Goal: Transaction & Acquisition: Purchase product/service

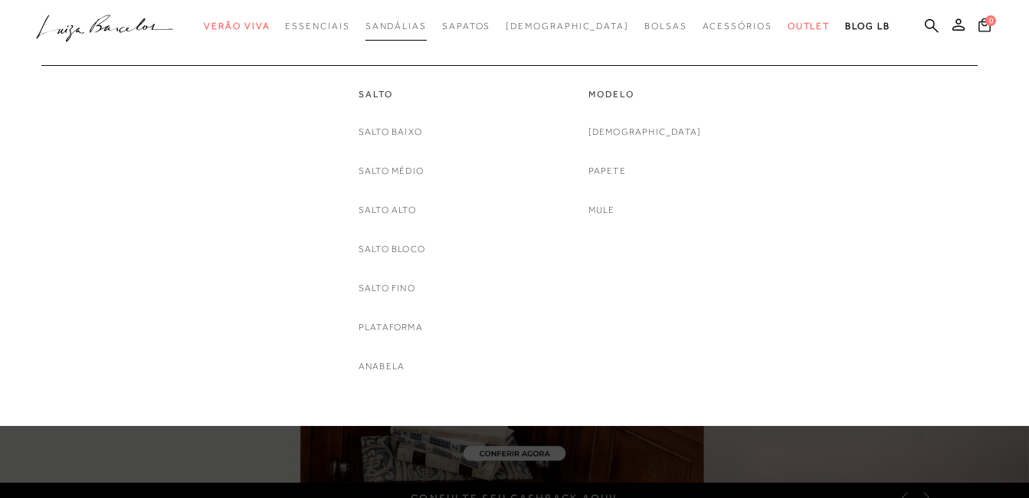
click at [427, 33] on link "Sandálias" at bounding box center [395, 26] width 61 height 28
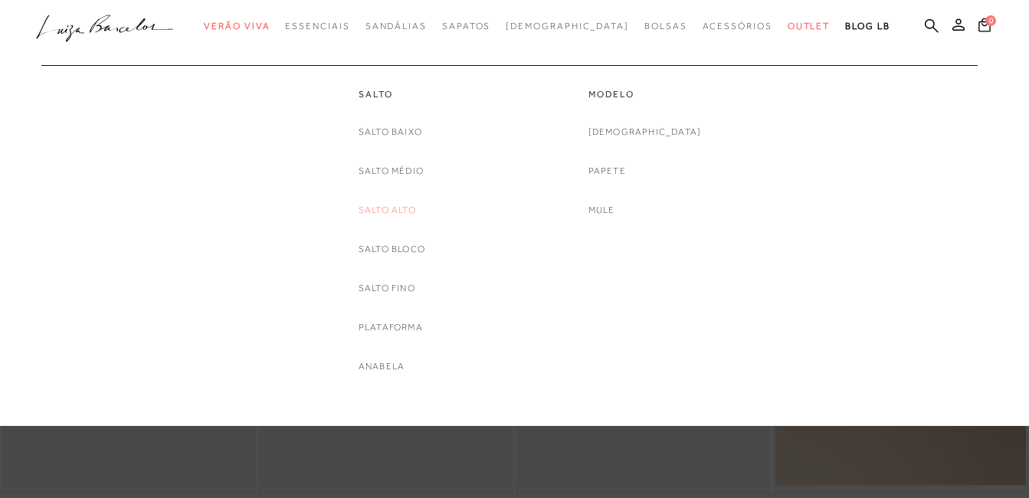
click at [403, 215] on link "Salto Alto" at bounding box center [386, 210] width 57 height 16
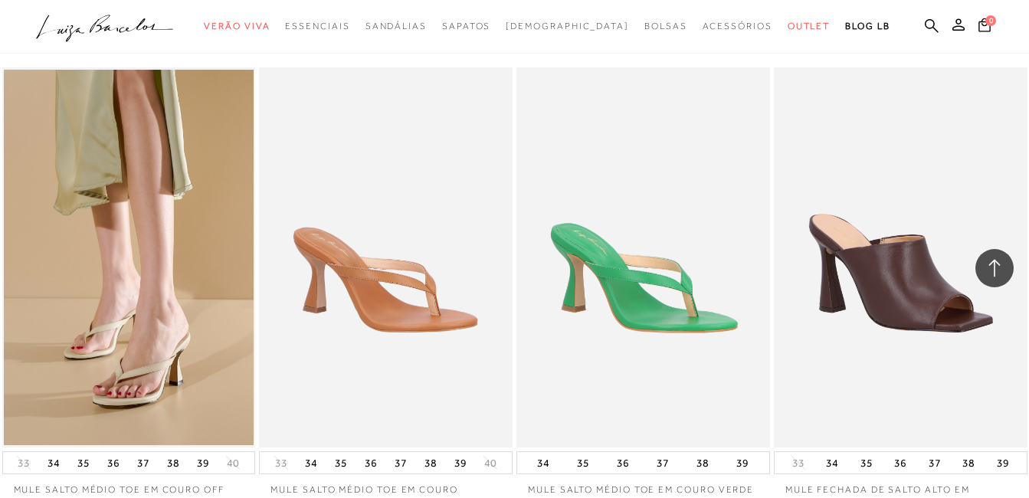
scroll to position [2834, 0]
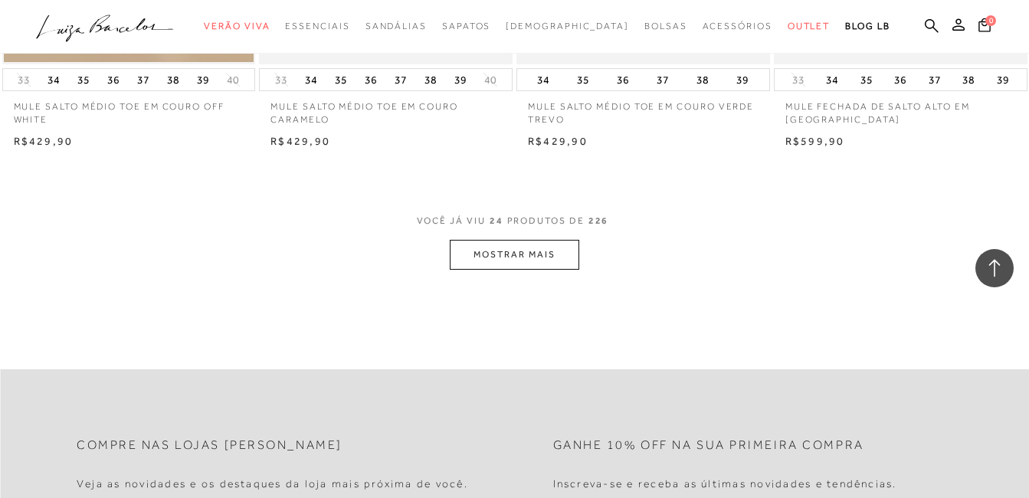
click at [493, 264] on button "MOSTRAR MAIS" at bounding box center [514, 255] width 129 height 30
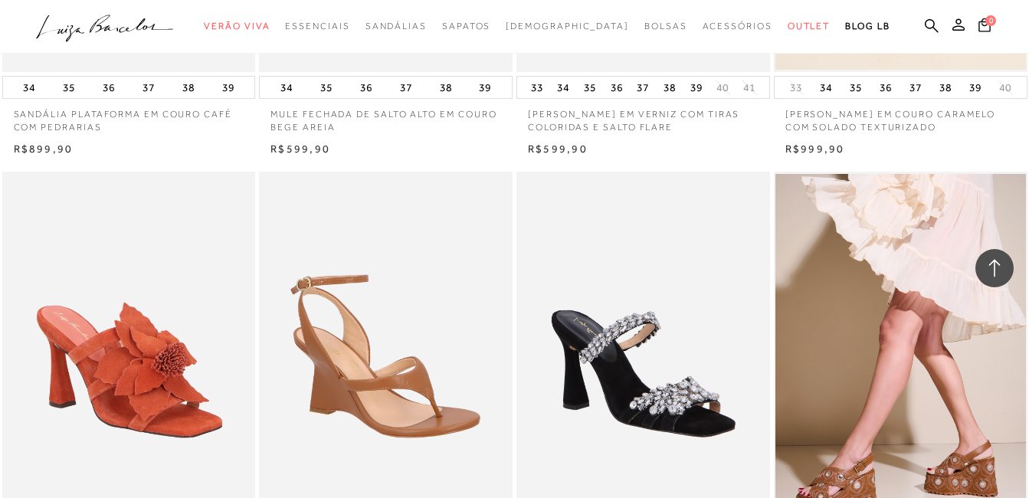
scroll to position [3064, 0]
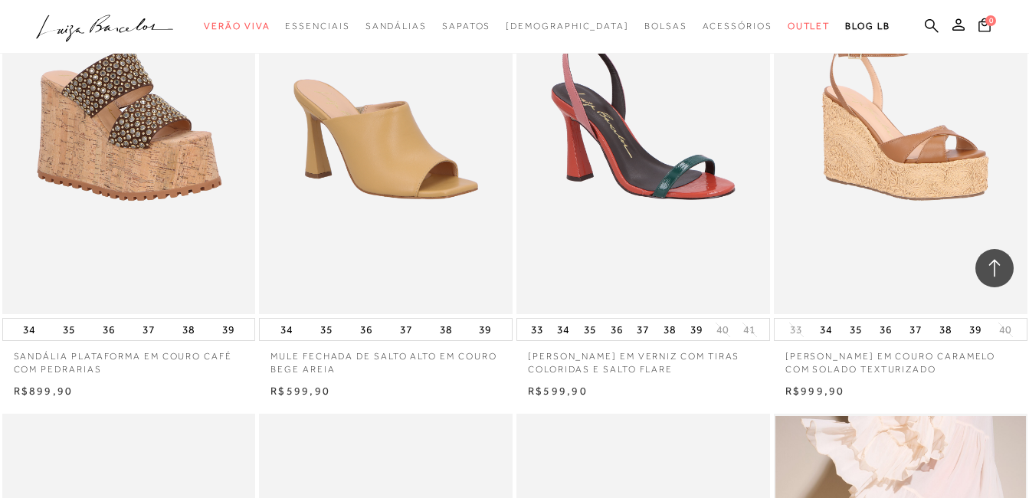
click at [879, 257] on img at bounding box center [901, 124] width 252 height 380
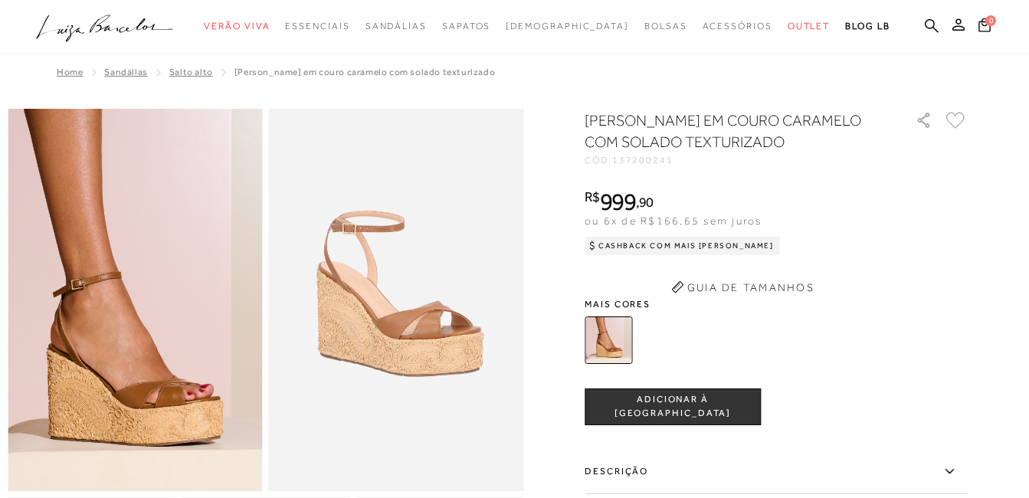
click at [195, 415] on img at bounding box center [135, 300] width 255 height 382
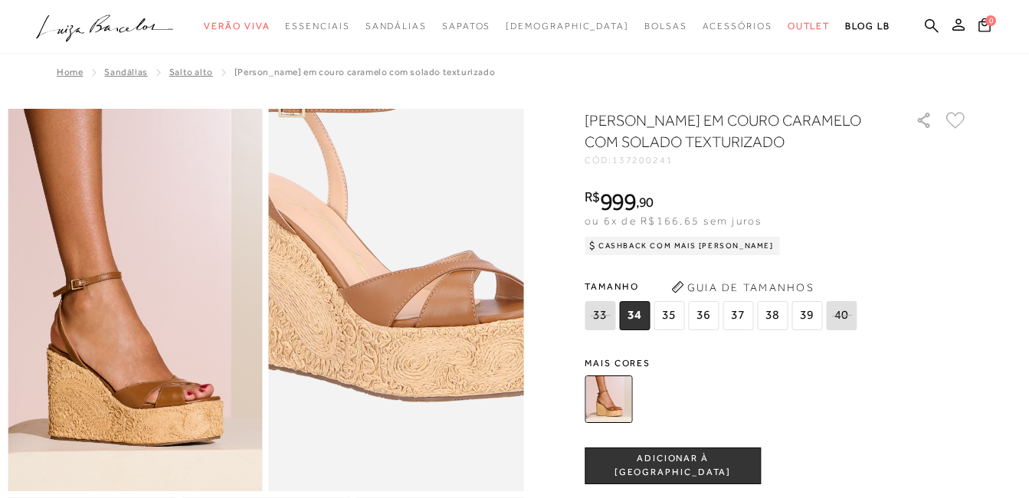
click at [410, 357] on img at bounding box center [384, 248] width 509 height 764
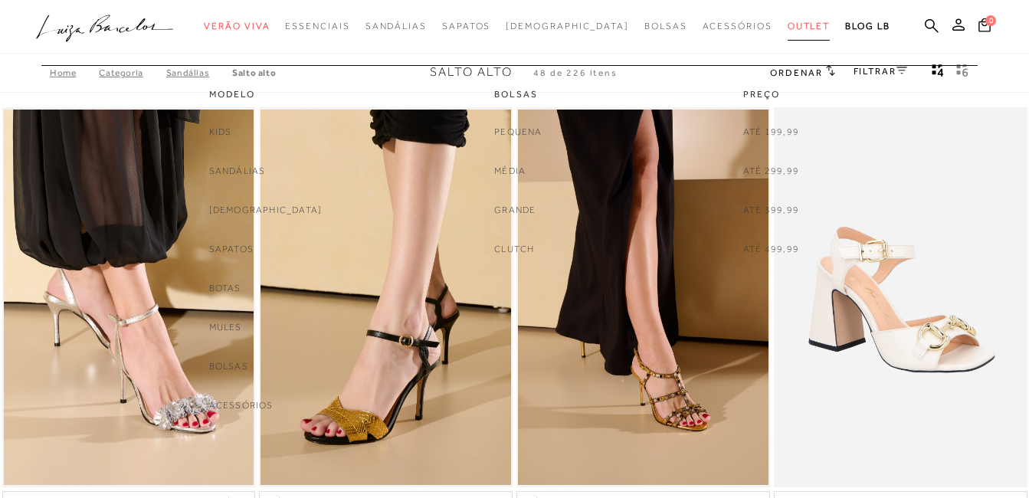
scroll to position [3064, 0]
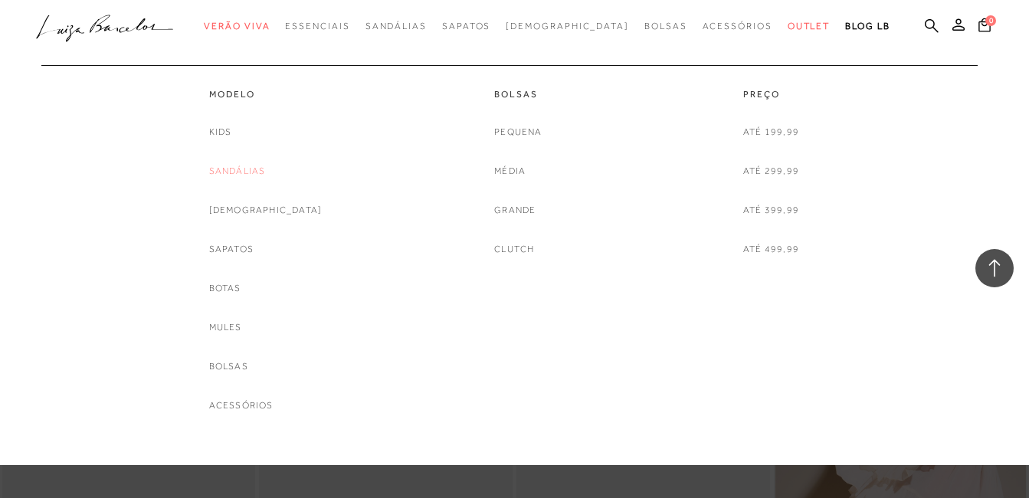
click at [265, 172] on link "Sandálias" at bounding box center [237, 171] width 57 height 16
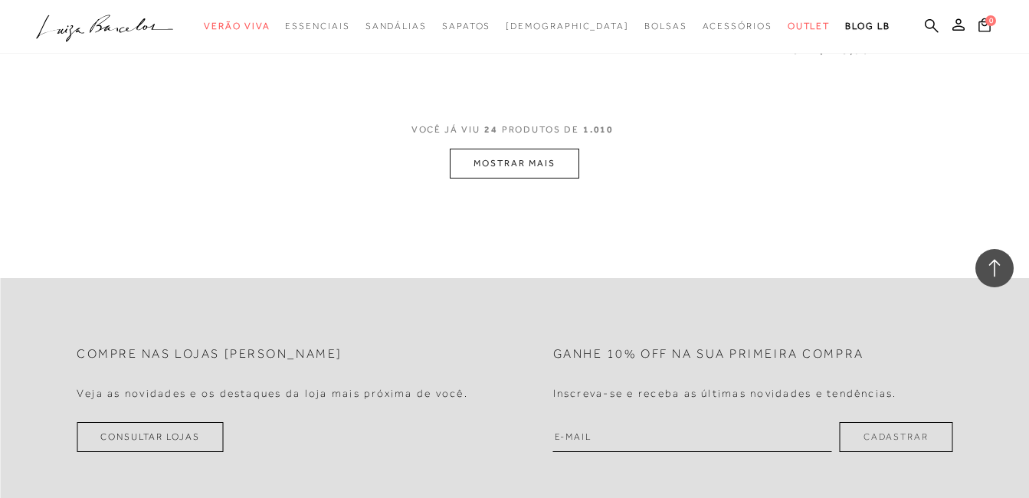
scroll to position [3064, 0]
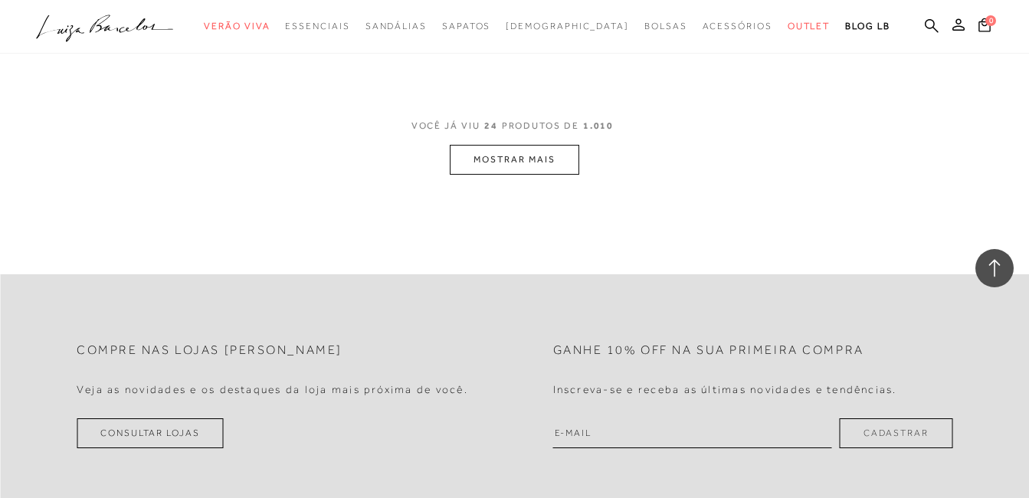
click at [518, 148] on button "MOSTRAR MAIS" at bounding box center [514, 160] width 129 height 30
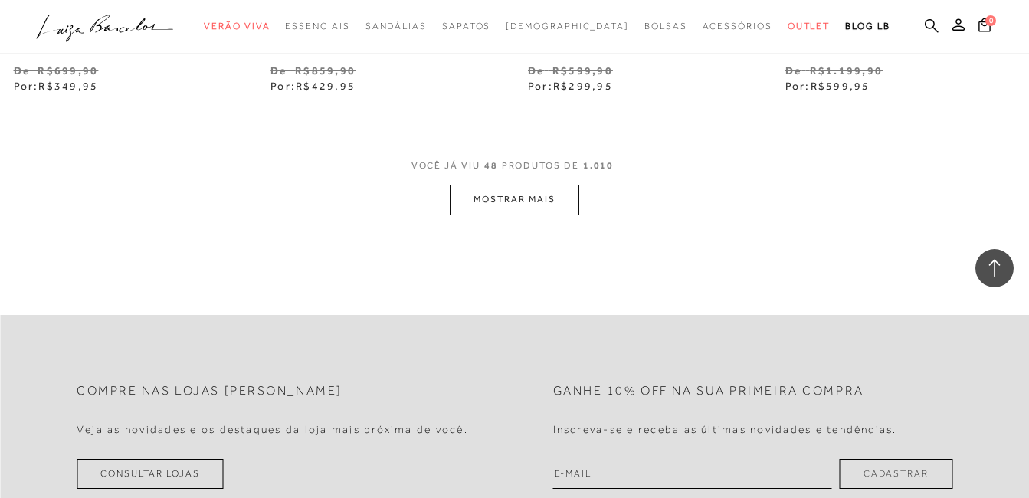
scroll to position [6051, 0]
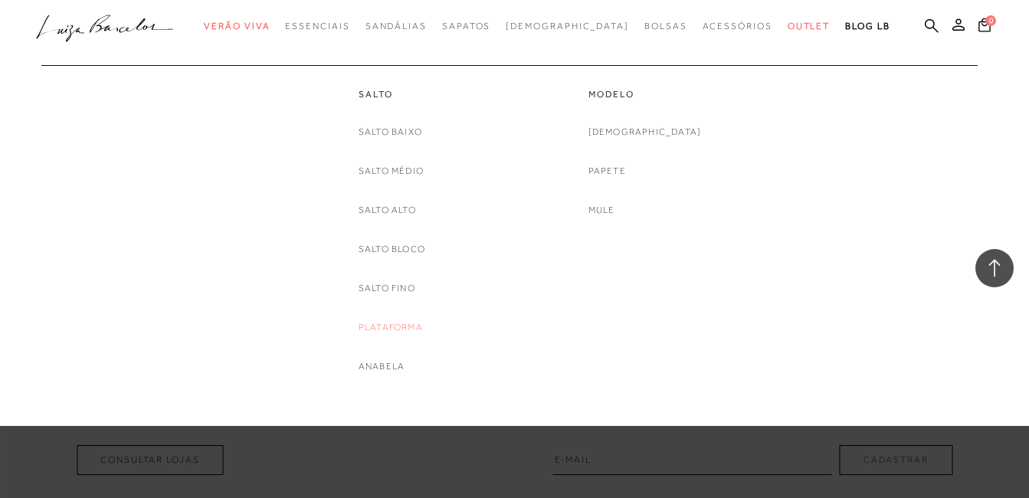
click at [402, 325] on link "Plataforma" at bounding box center [390, 327] width 64 height 16
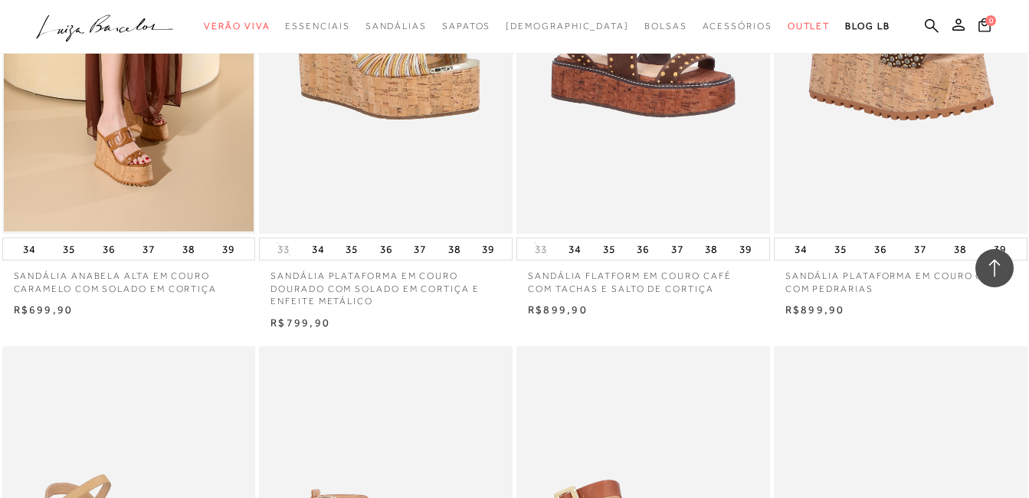
scroll to position [1992, 0]
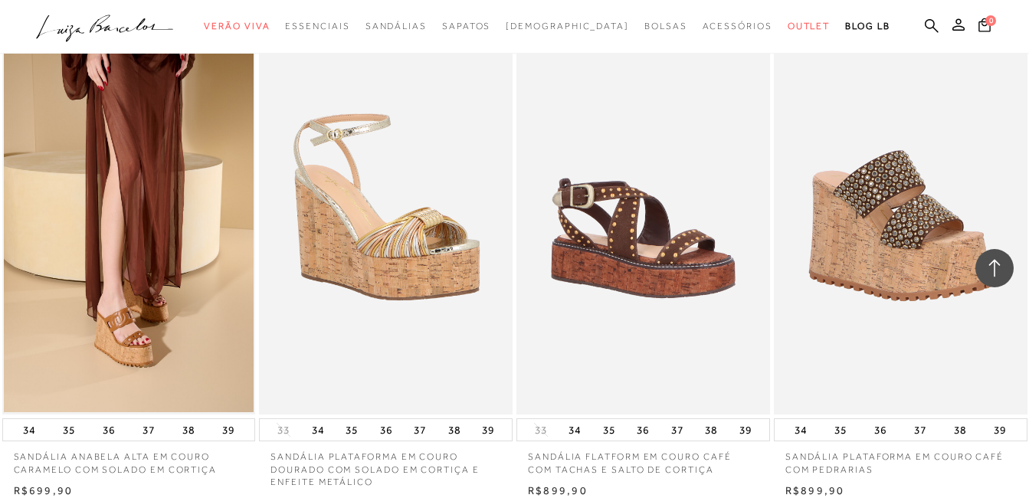
click at [429, 279] on img at bounding box center [386, 224] width 252 height 380
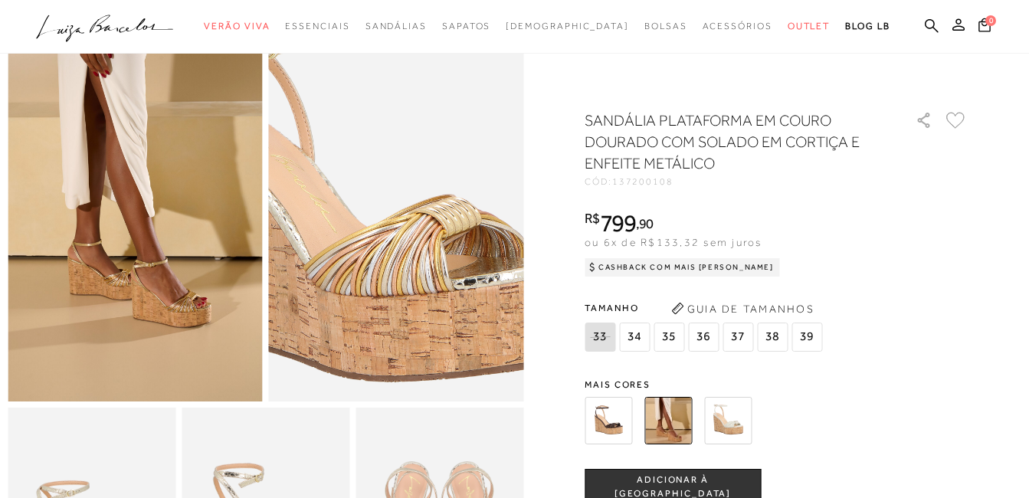
scroll to position [153, 0]
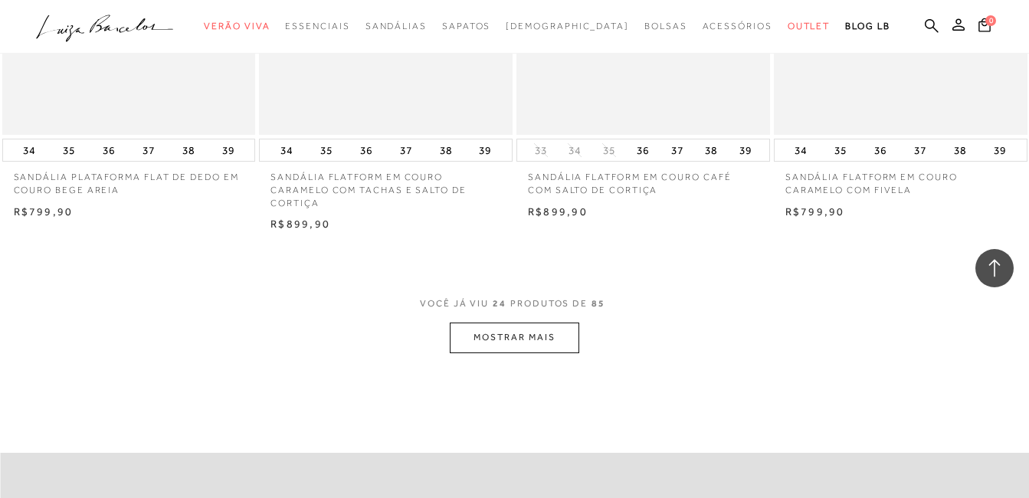
scroll to position [2834, 0]
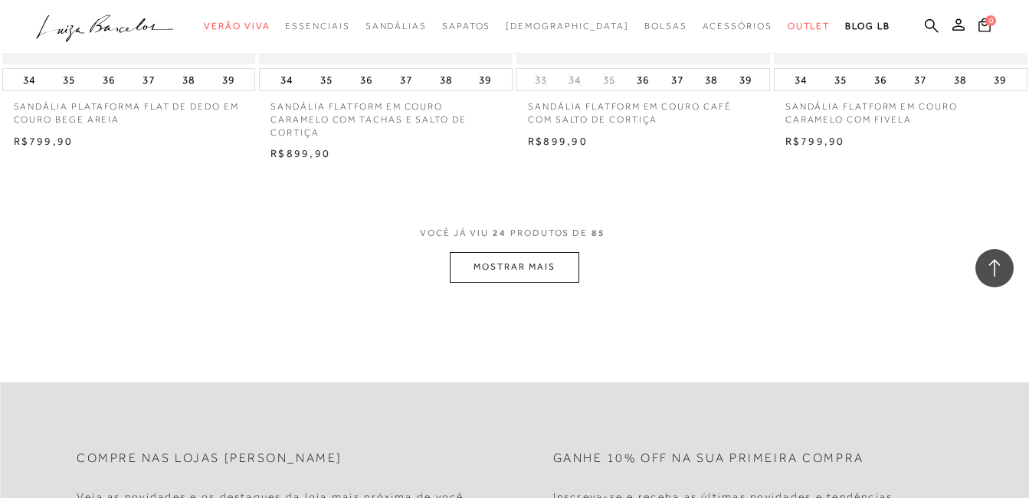
click at [535, 276] on button "MOSTRAR MAIS" at bounding box center [514, 267] width 129 height 30
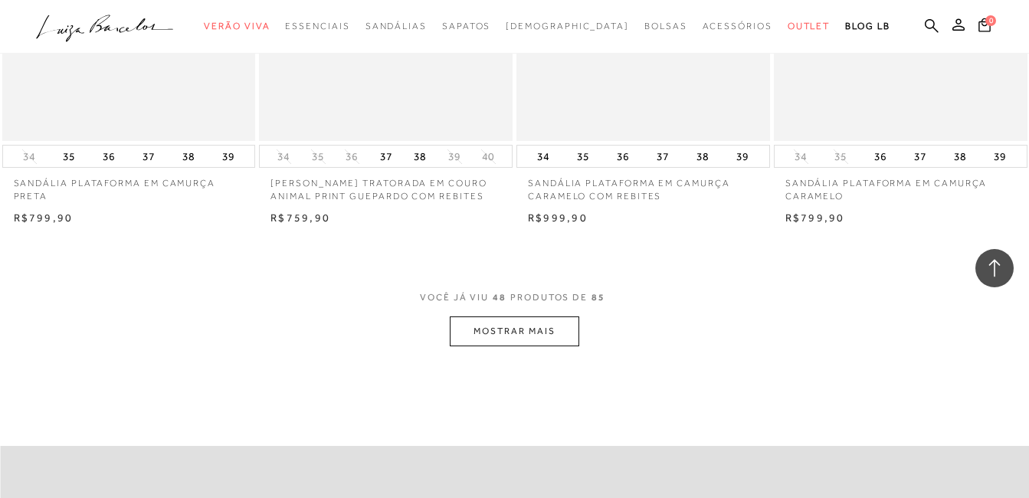
scroll to position [5668, 0]
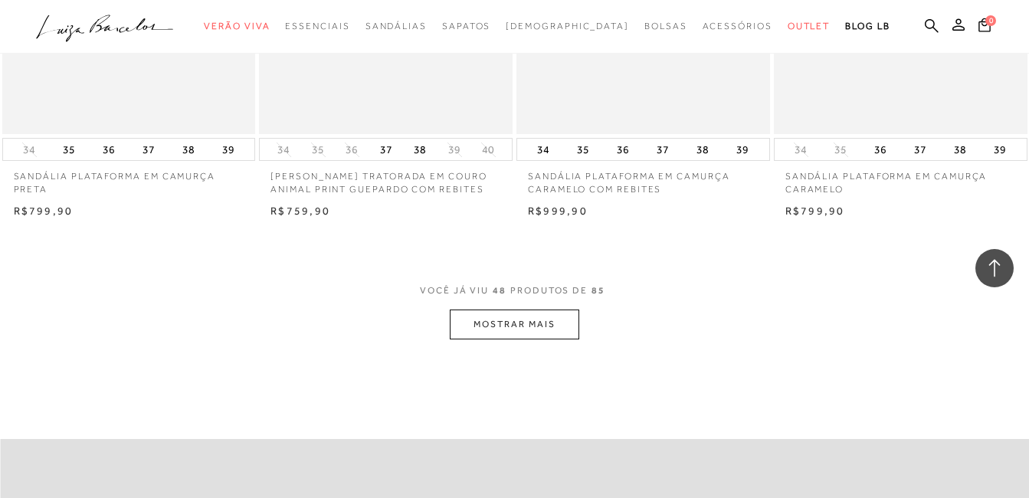
click at [561, 321] on button "MOSTRAR MAIS" at bounding box center [514, 324] width 129 height 30
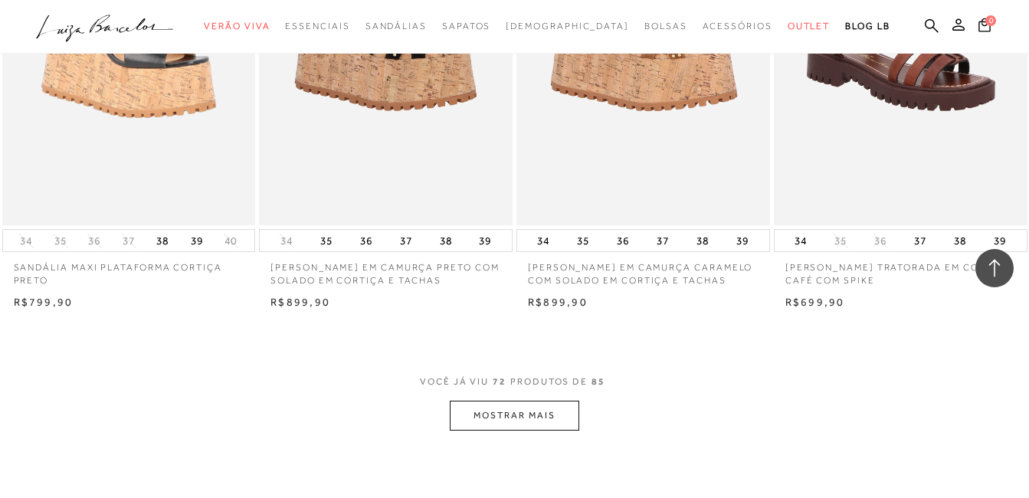
scroll to position [8503, 0]
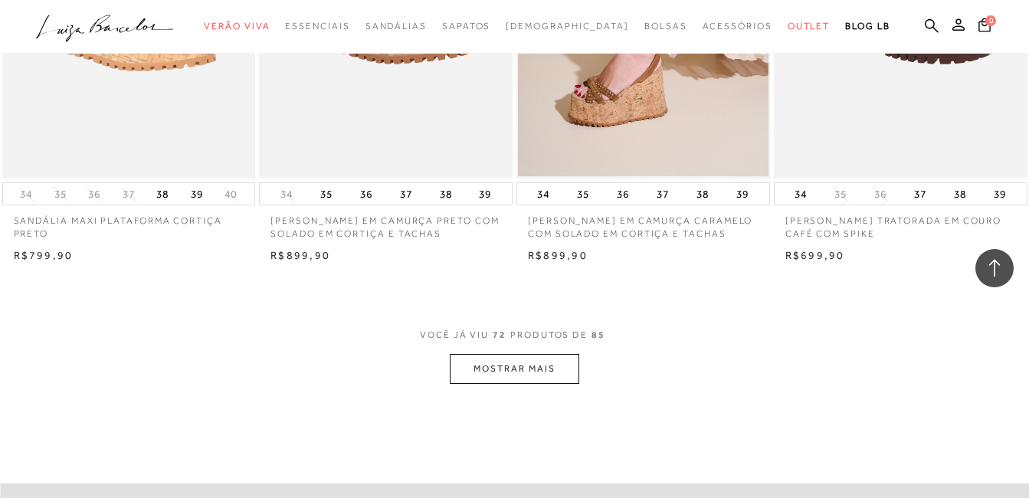
click at [544, 384] on button "MOSTRAR MAIS" at bounding box center [514, 369] width 129 height 30
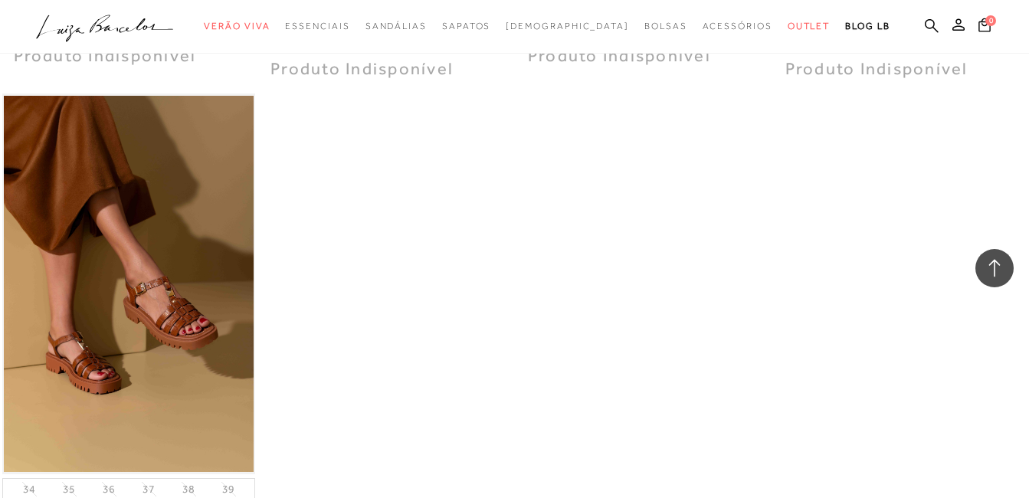
scroll to position [10188, 0]
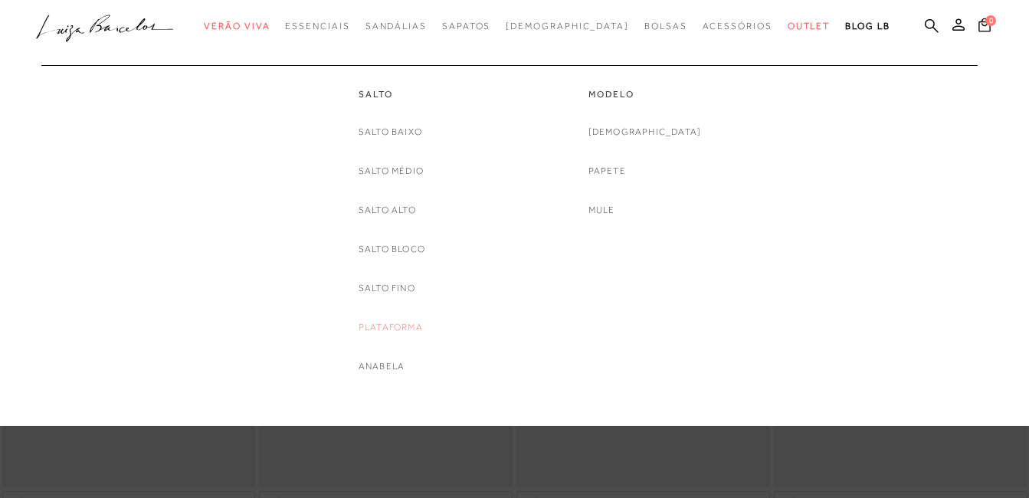
click at [385, 324] on link "Plataforma" at bounding box center [390, 327] width 64 height 16
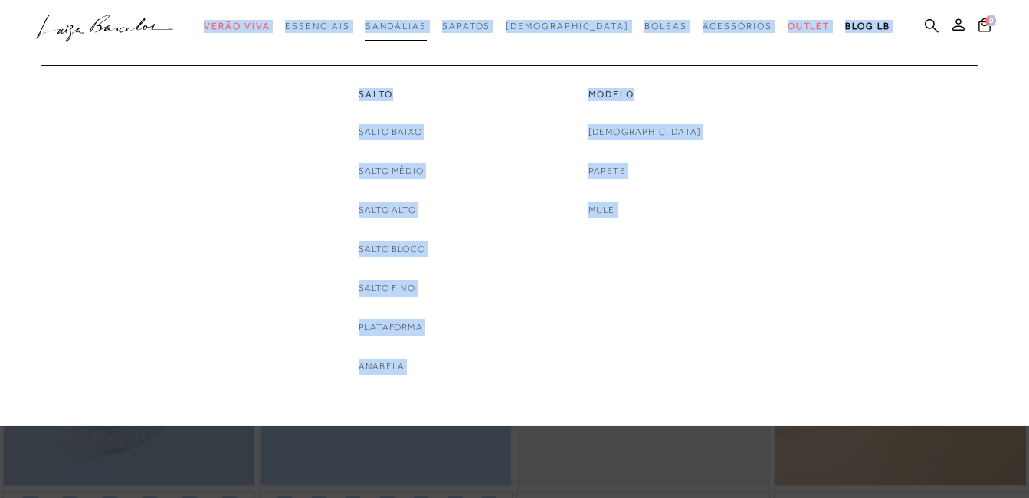
click at [427, 26] on span "Sandálias" at bounding box center [395, 26] width 61 height 11
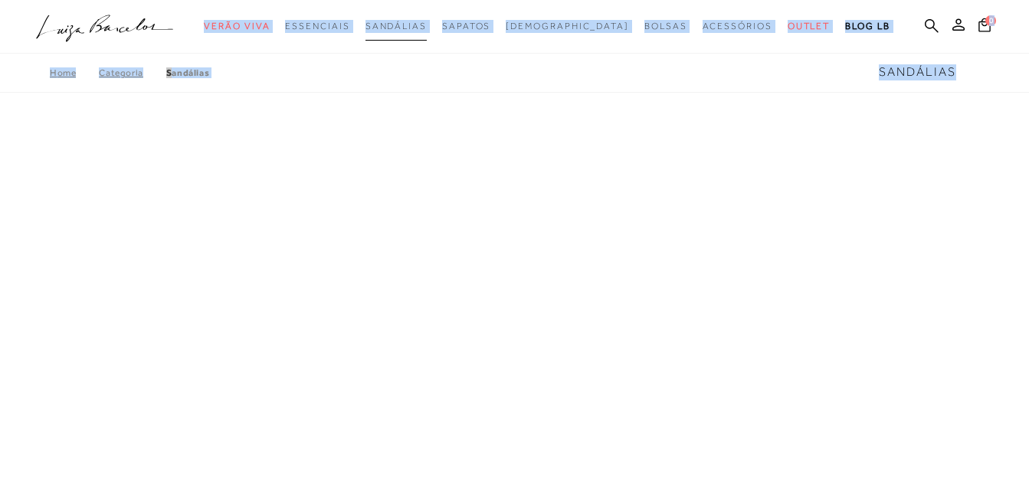
click at [427, 26] on span "Sandálias" at bounding box center [395, 26] width 61 height 11
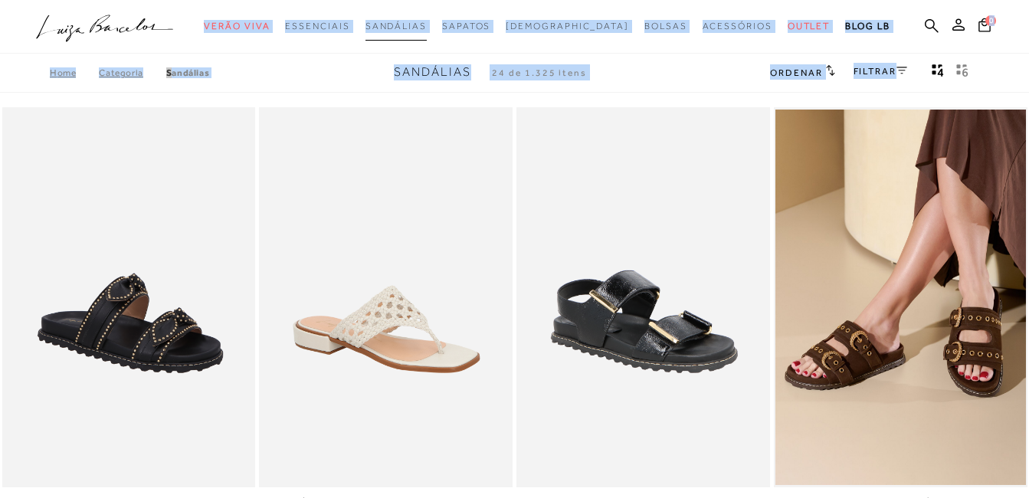
click at [427, 26] on span "Sandálias" at bounding box center [395, 26] width 61 height 11
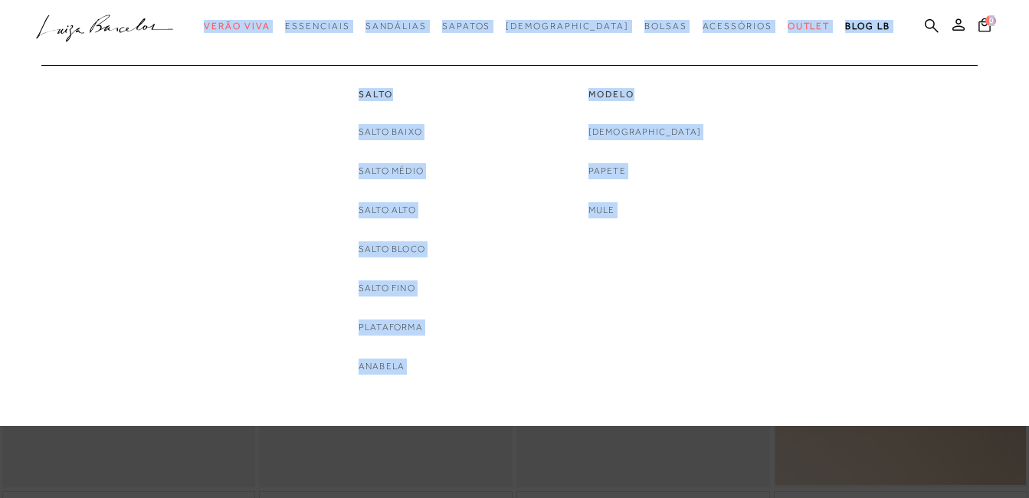
click at [329, 103] on div "Salto [GEOGRAPHIC_DATA] Salto Médio [GEOGRAPHIC_DATA] Salto Bloco [GEOGRAPHIC_D…" at bounding box center [392, 219] width 230 height 309
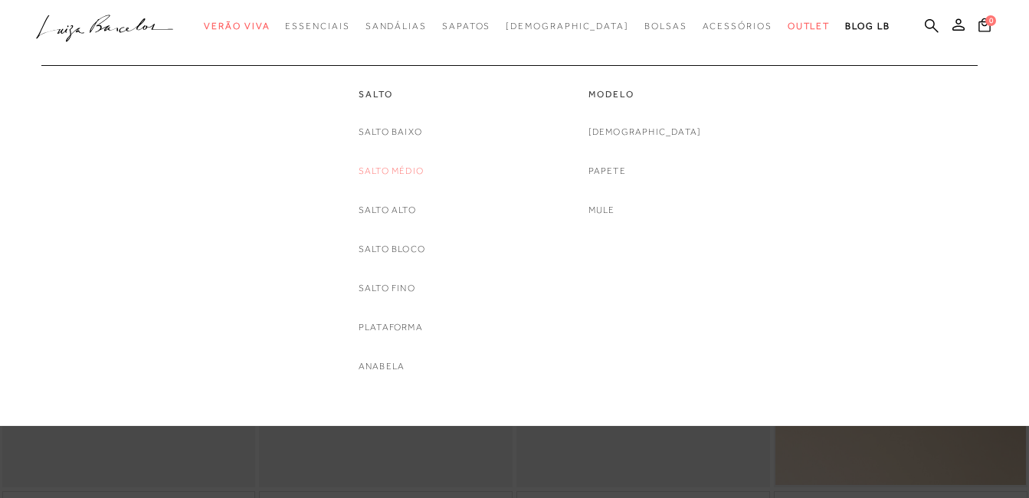
click at [389, 169] on link "Salto Médio" at bounding box center [390, 171] width 65 height 16
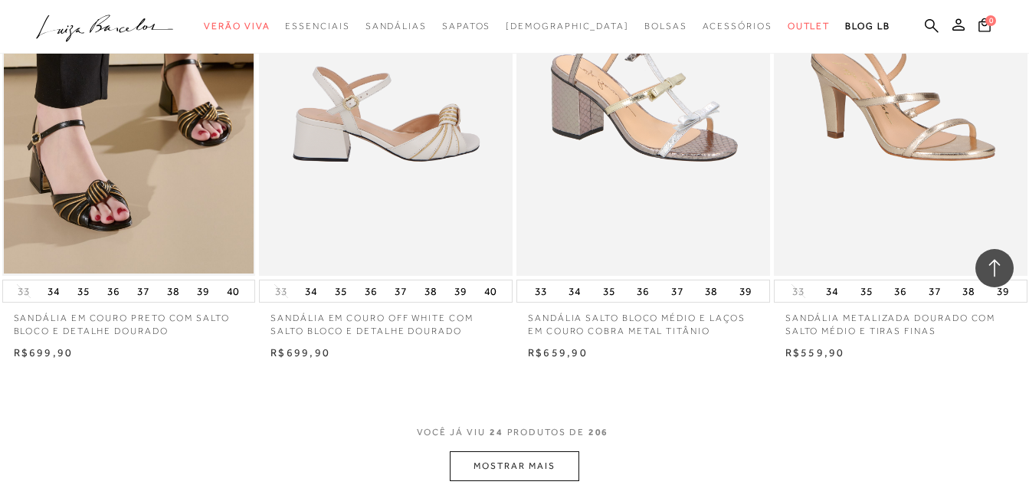
scroll to position [2834, 0]
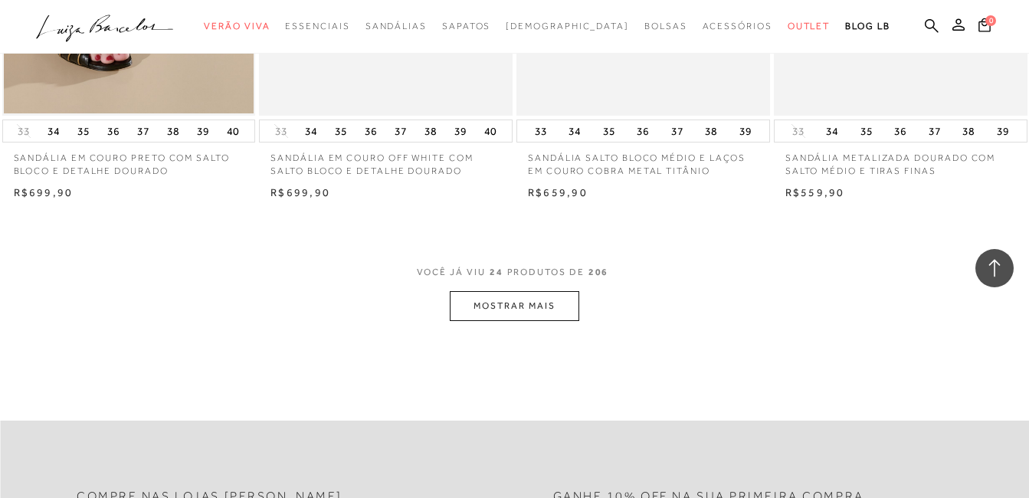
click at [490, 300] on button "MOSTRAR MAIS" at bounding box center [514, 306] width 129 height 30
